Goal: Contribute content: Add original content to the website for others to see

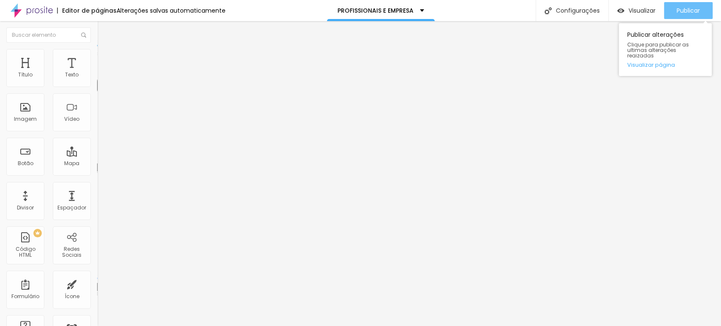
click at [677, 11] on span "Publicar" at bounding box center [687, 10] width 23 height 7
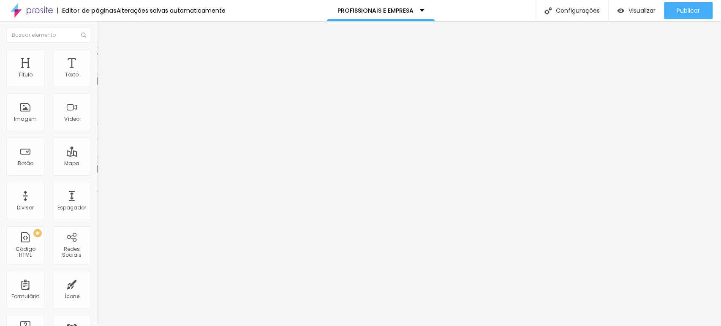
click at [97, 73] on span "Trocar imagem" at bounding box center [120, 68] width 46 height 7
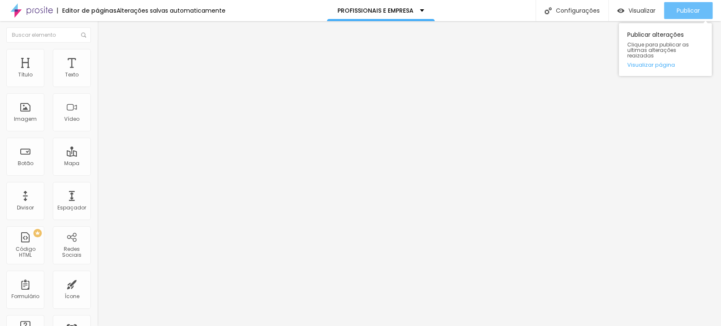
click at [676, 13] on span "Publicar" at bounding box center [687, 10] width 23 height 7
click at [684, 14] on span "Publicar" at bounding box center [687, 10] width 23 height 7
click at [689, 14] on span "Publicar" at bounding box center [687, 10] width 23 height 7
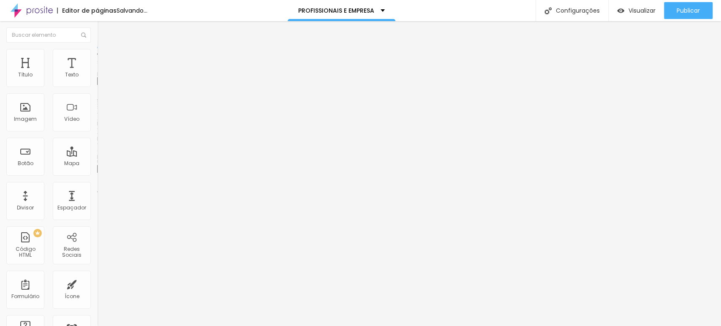
click at [97, 73] on span "Trocar imagem" at bounding box center [120, 68] width 46 height 7
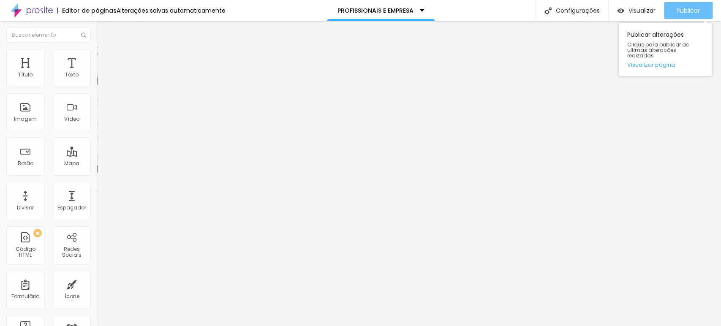
click at [692, 7] on span "Publicar" at bounding box center [687, 10] width 23 height 7
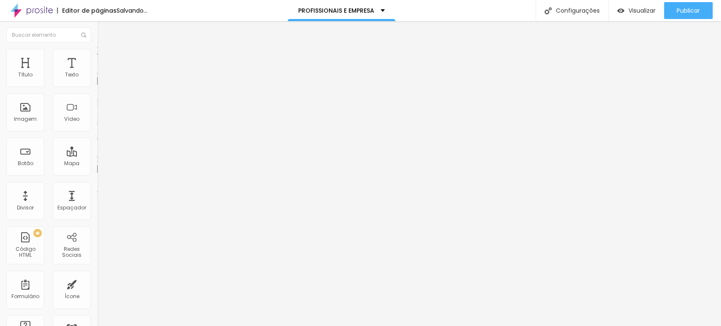
click at [97, 73] on span "Trocar imagem" at bounding box center [120, 68] width 46 height 7
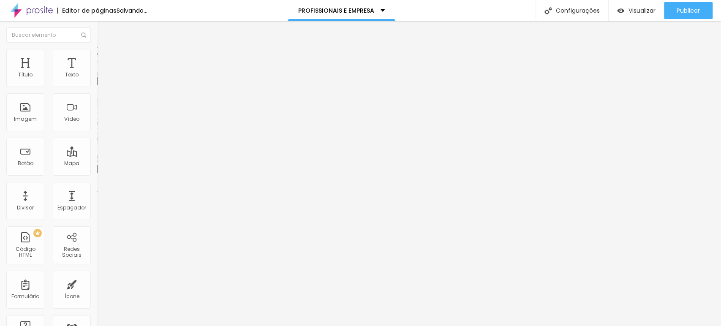
click at [97, 73] on span "Trocar imagem" at bounding box center [120, 68] width 46 height 7
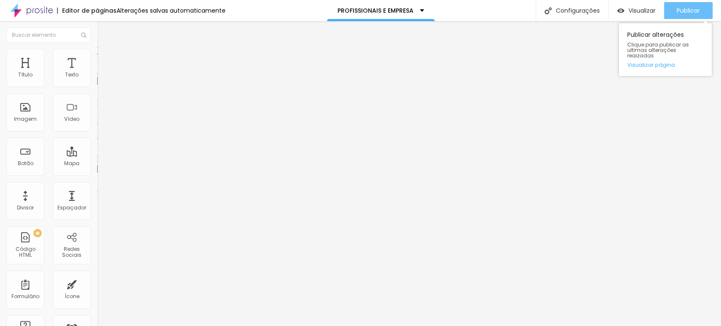
click at [685, 11] on span "Publicar" at bounding box center [687, 10] width 23 height 7
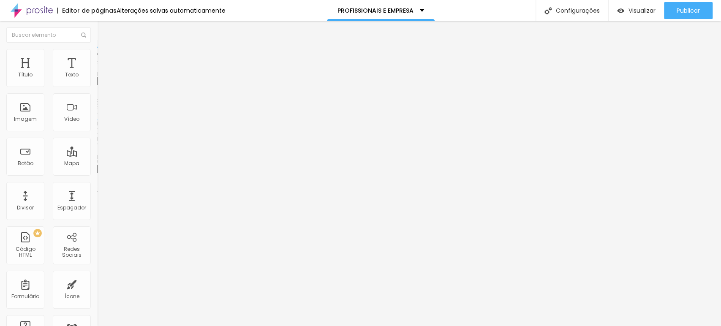
click at [97, 73] on span "Trocar imagem" at bounding box center [120, 68] width 46 height 7
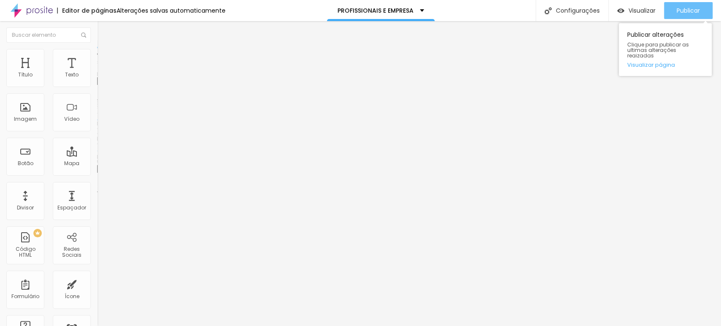
click at [685, 11] on span "Publicar" at bounding box center [687, 10] width 23 height 7
click at [693, 12] on span "Publicar" at bounding box center [687, 10] width 23 height 7
click at [692, 13] on span "Publicar" at bounding box center [687, 10] width 23 height 7
click at [690, 12] on span "Publicar" at bounding box center [687, 10] width 23 height 7
click at [687, 13] on span "Publicar" at bounding box center [687, 10] width 23 height 7
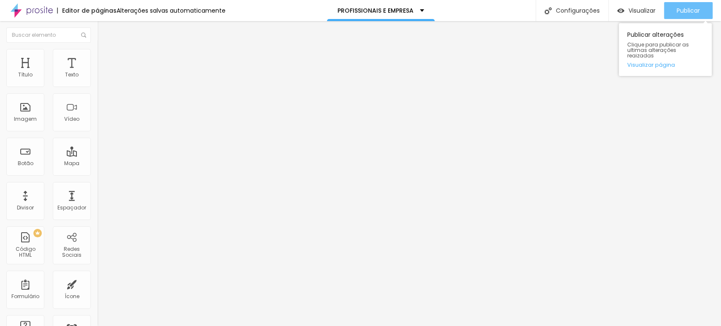
click at [689, 12] on span "Publicar" at bounding box center [687, 10] width 23 height 7
